Goal: Navigation & Orientation: Find specific page/section

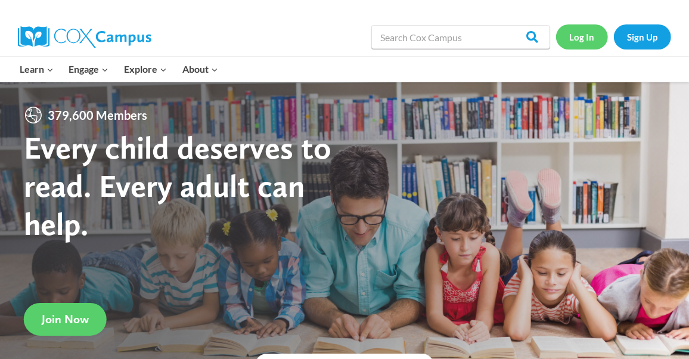
click at [581, 41] on link "Log In" at bounding box center [582, 36] width 52 height 24
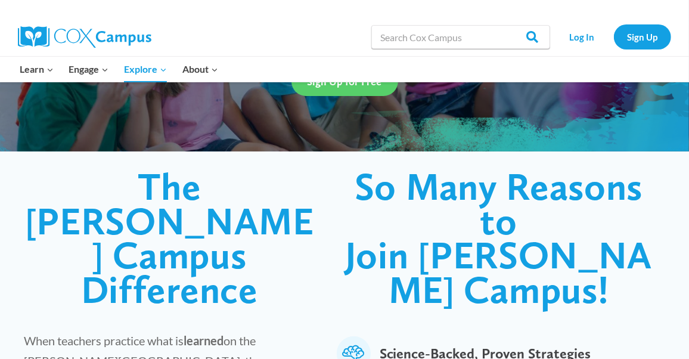
scroll to position [224, 0]
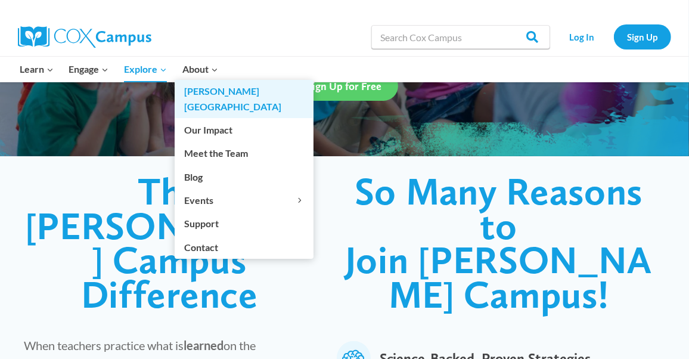
click at [206, 93] on link "[PERSON_NAME][GEOGRAPHIC_DATA]" at bounding box center [244, 99] width 139 height 38
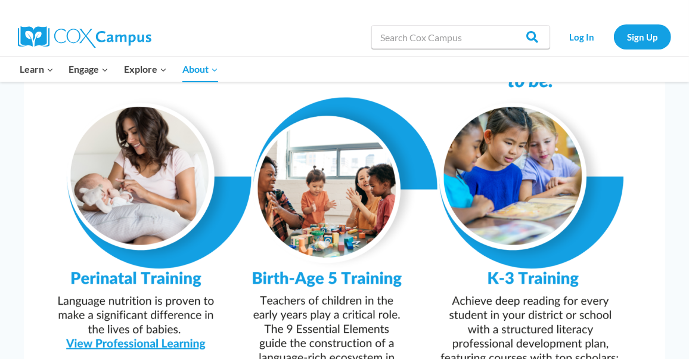
scroll to position [969, 0]
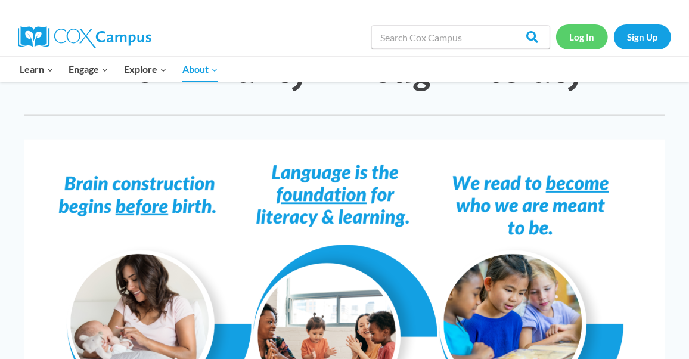
click at [577, 41] on link "Log In" at bounding box center [582, 36] width 52 height 24
